Goal: Transaction & Acquisition: Purchase product/service

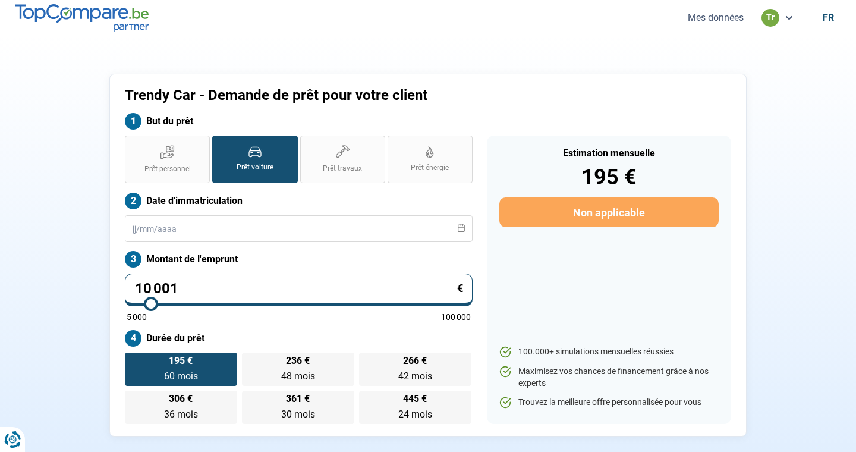
click at [700, 19] on button "Mes données" at bounding box center [715, 17] width 63 height 12
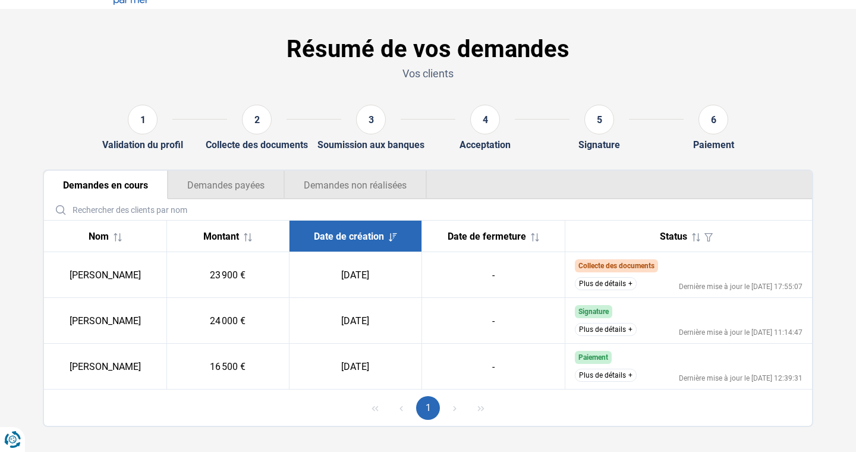
scroll to position [27, 0]
click at [614, 284] on button "Plus de détails" at bounding box center [606, 282] width 62 height 13
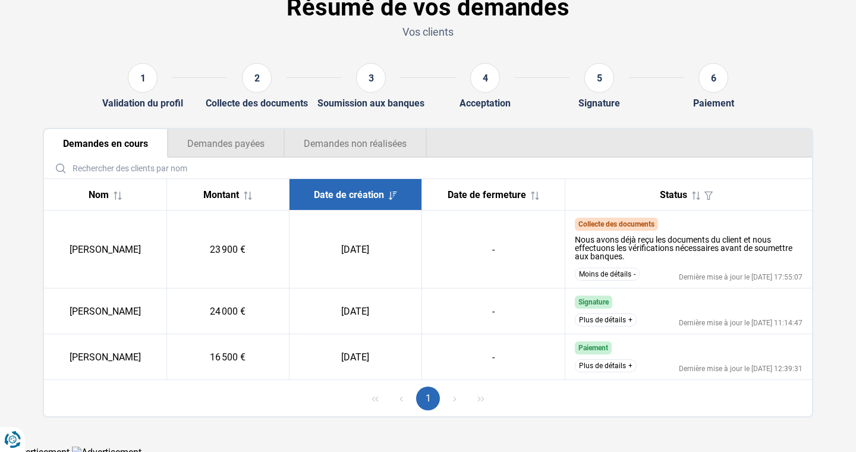
scroll to position [74, 0]
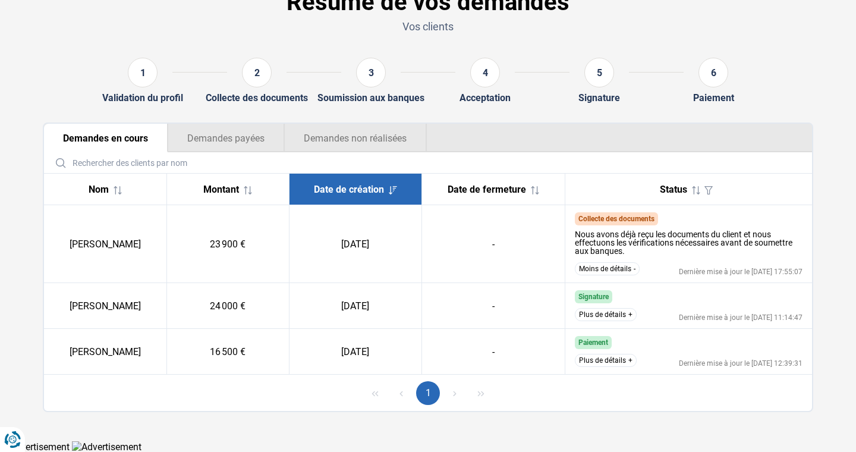
click at [625, 315] on button "Plus de détails" at bounding box center [606, 314] width 62 height 13
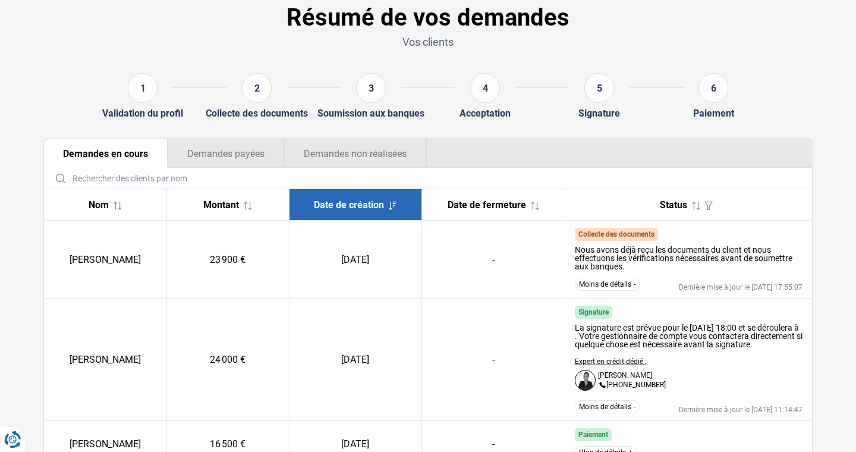
scroll to position [7, 0]
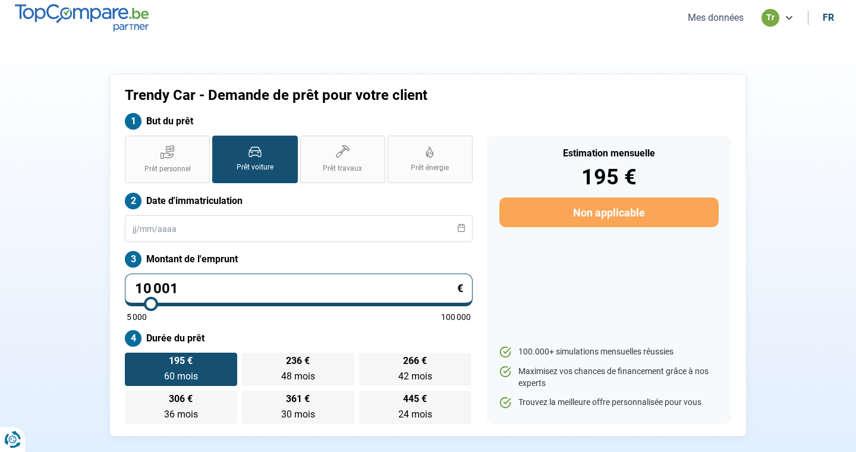
click at [710, 20] on button "Mes données" at bounding box center [715, 17] width 63 height 12
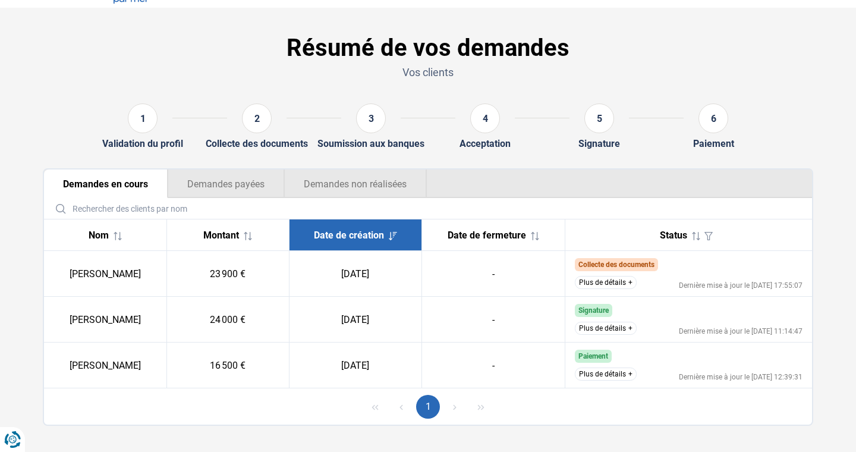
scroll to position [42, 0]
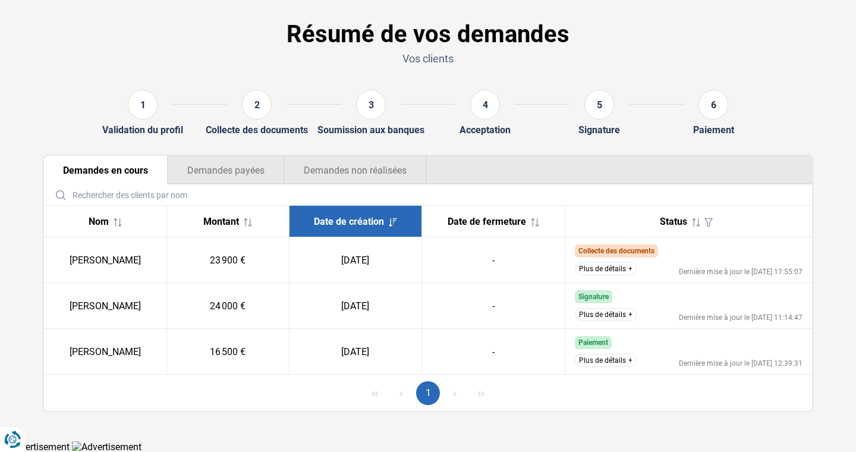
click at [604, 359] on button "Plus de détails" at bounding box center [606, 360] width 62 height 13
